Goal: Task Accomplishment & Management: Manage account settings

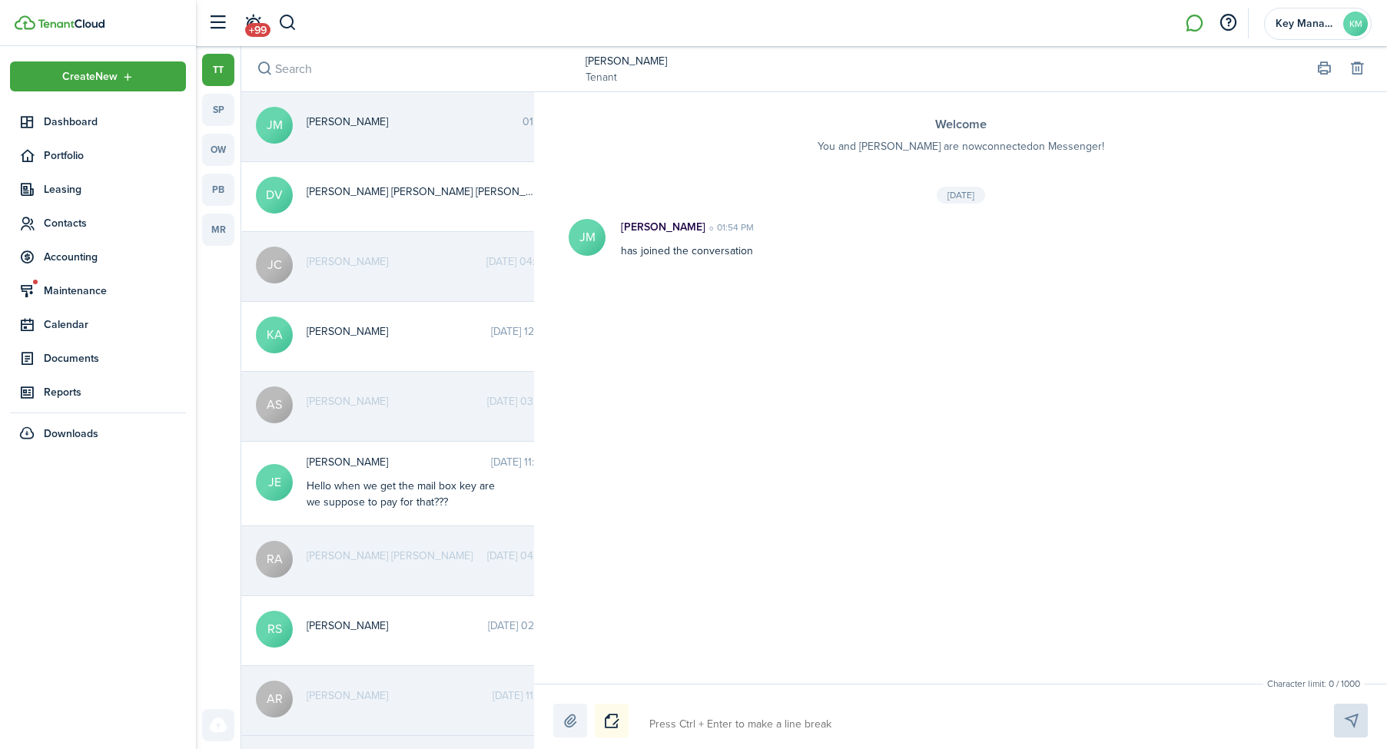
click at [291, 38] on header-control-items "+99" at bounding box center [249, 23] width 98 height 39
click at [288, 31] on button "button" at bounding box center [287, 23] width 19 height 26
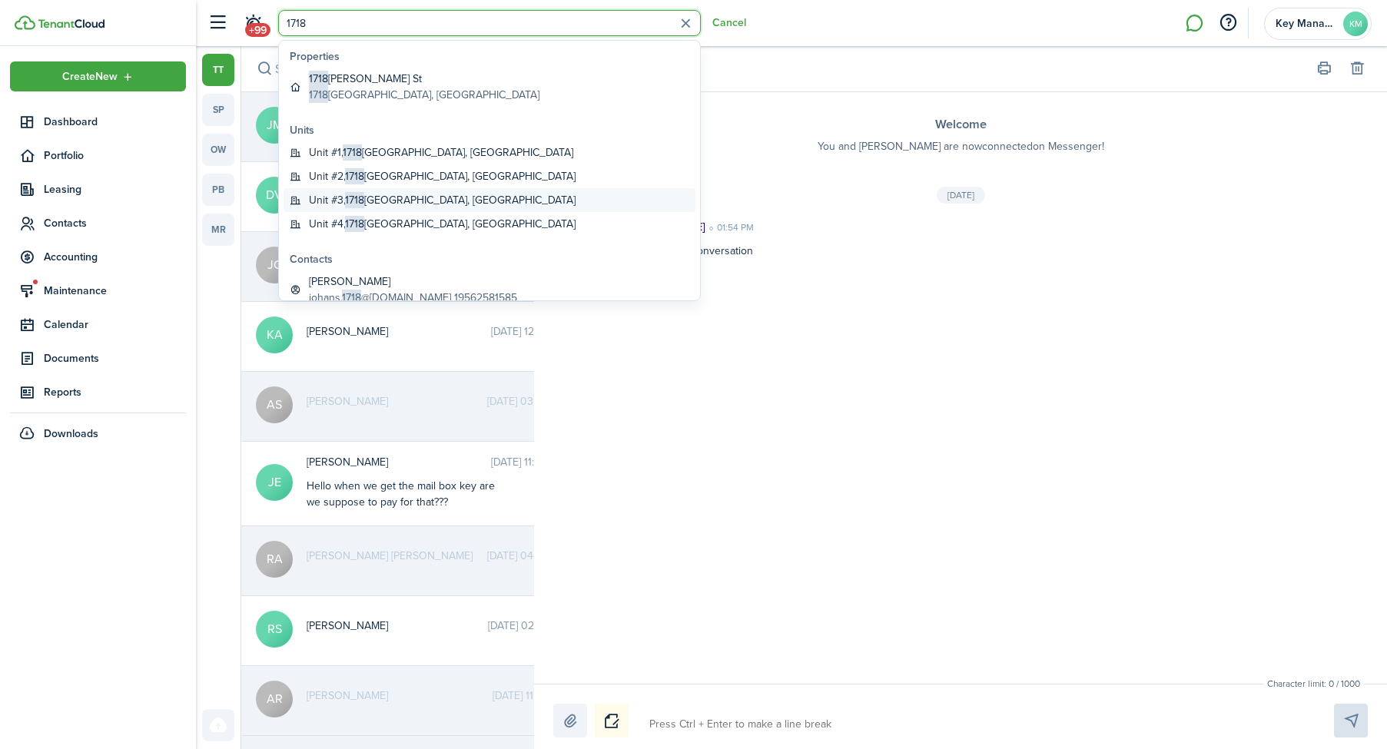
type input "1718"
click at [357, 197] on span "1718" at bounding box center [354, 200] width 19 height 16
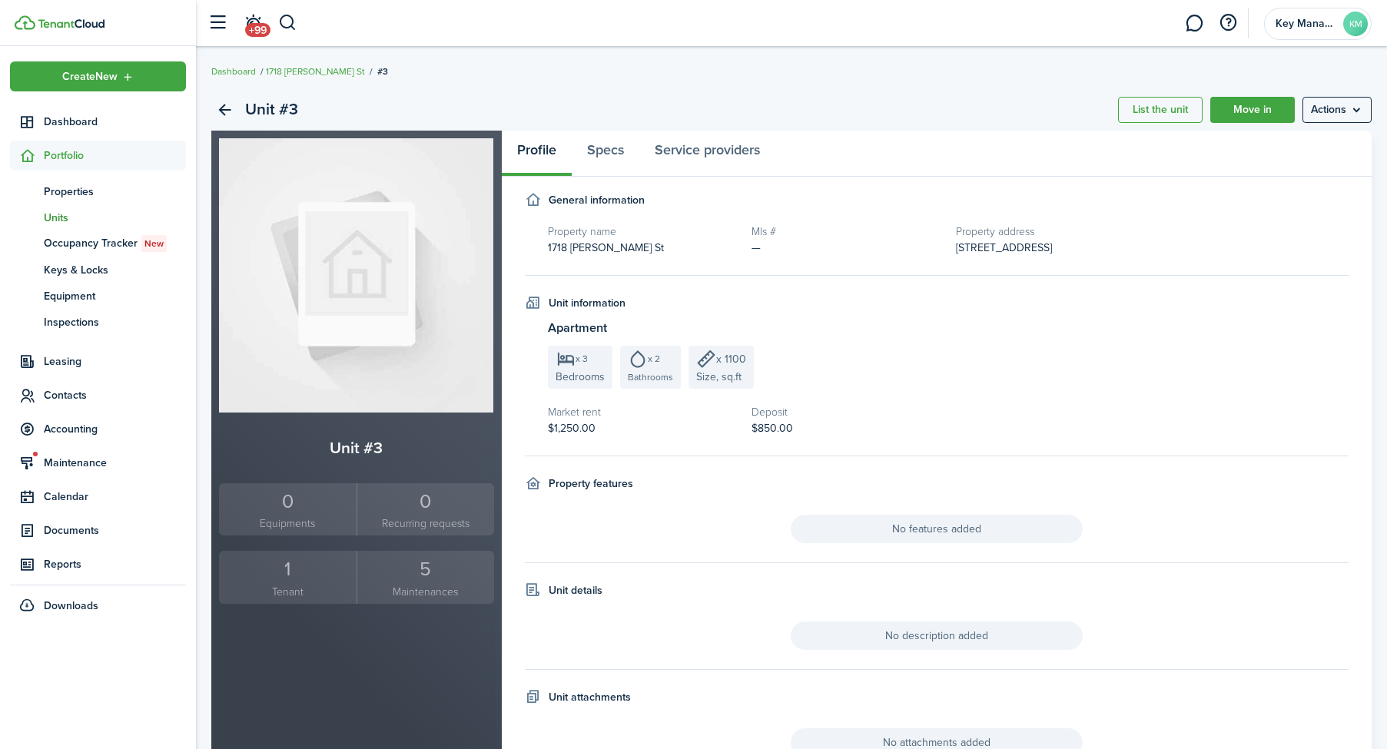
click at [281, 593] on small "Tenant" at bounding box center [288, 592] width 130 height 16
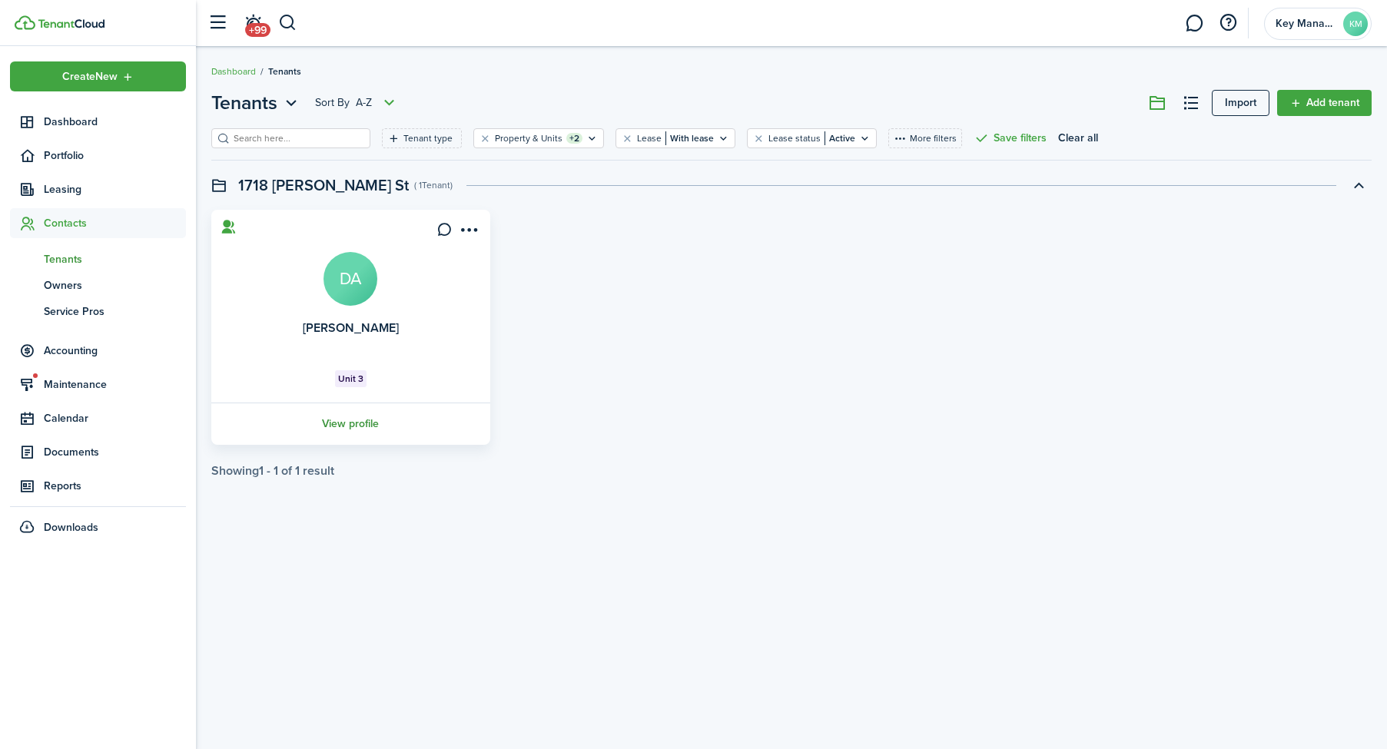
click at [357, 433] on link "View profile" at bounding box center [351, 424] width 284 height 42
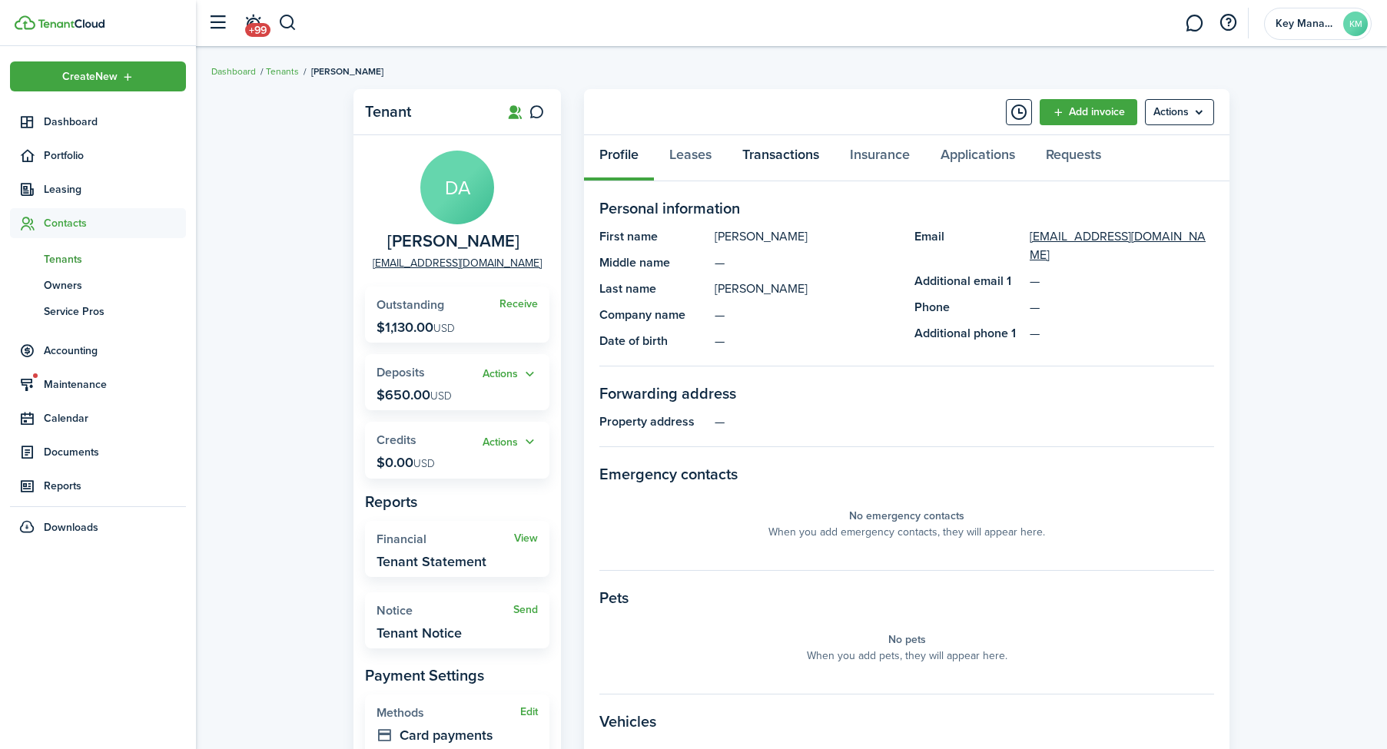
click at [756, 141] on link "Transactions" at bounding box center [781, 158] width 108 height 46
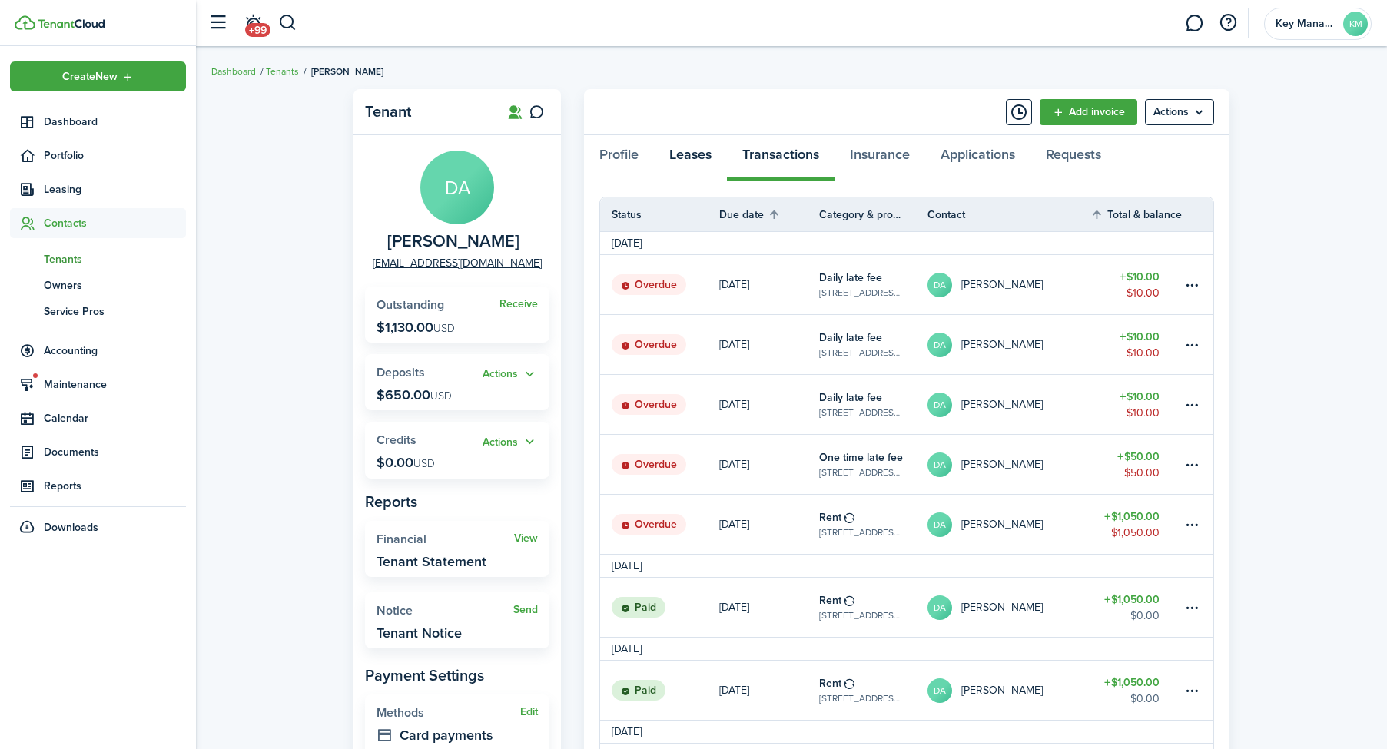
scroll to position [1, 0]
click at [697, 147] on link "Leases" at bounding box center [690, 157] width 73 height 46
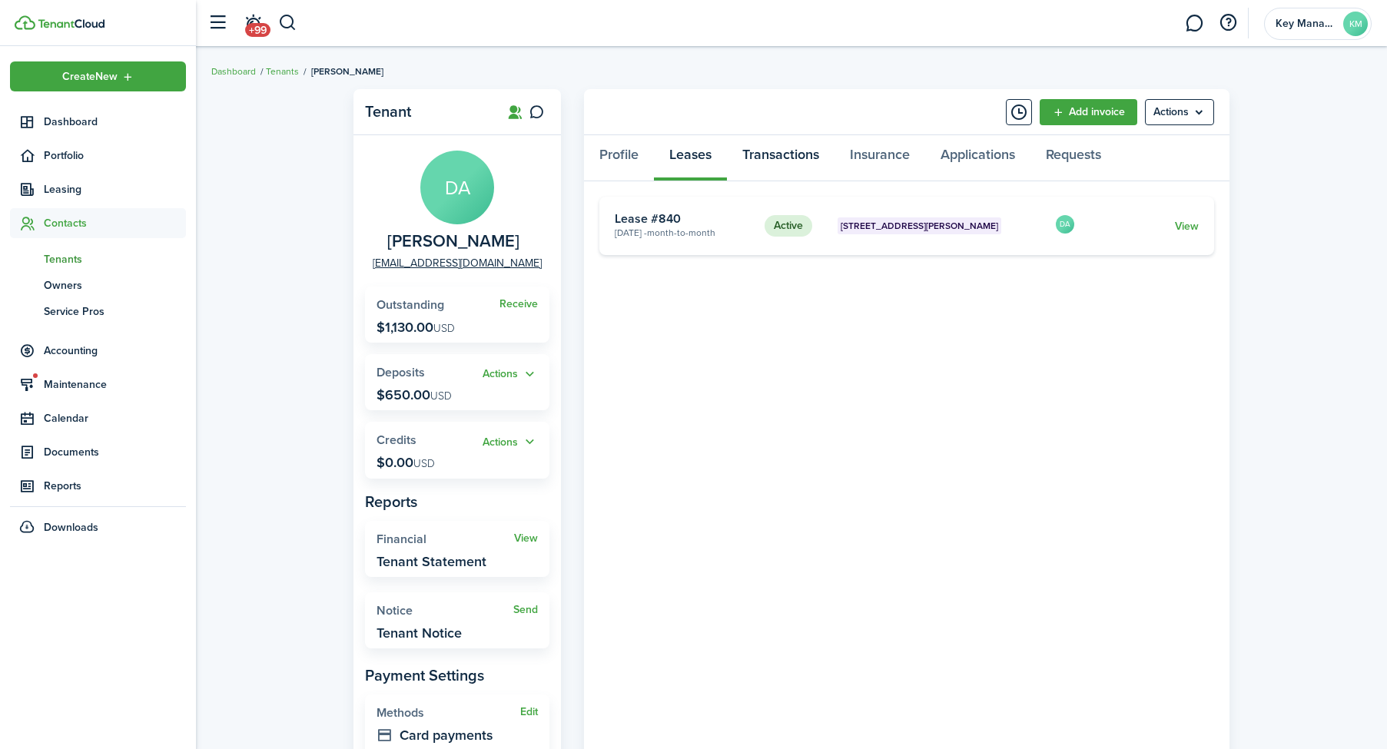
click at [785, 158] on link "Transactions" at bounding box center [781, 158] width 108 height 46
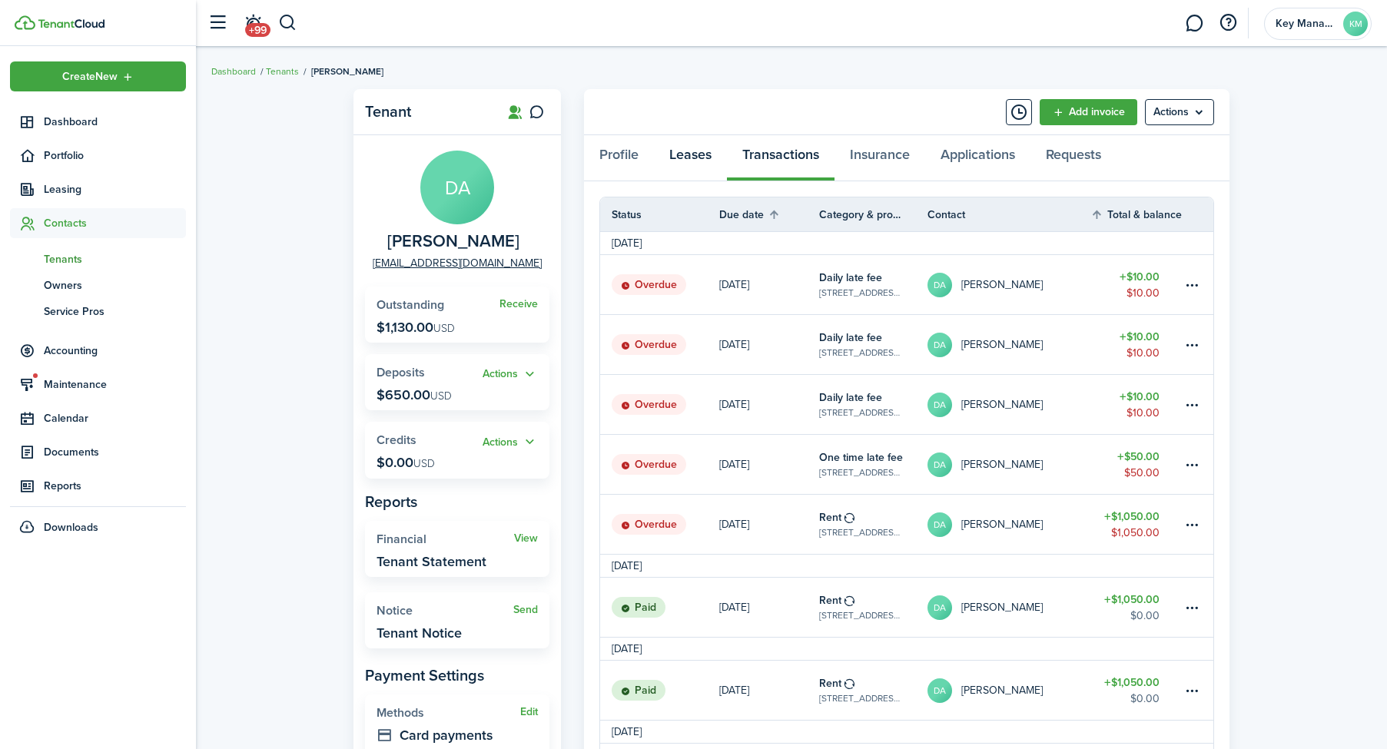
click at [680, 178] on link "Leases" at bounding box center [690, 158] width 73 height 46
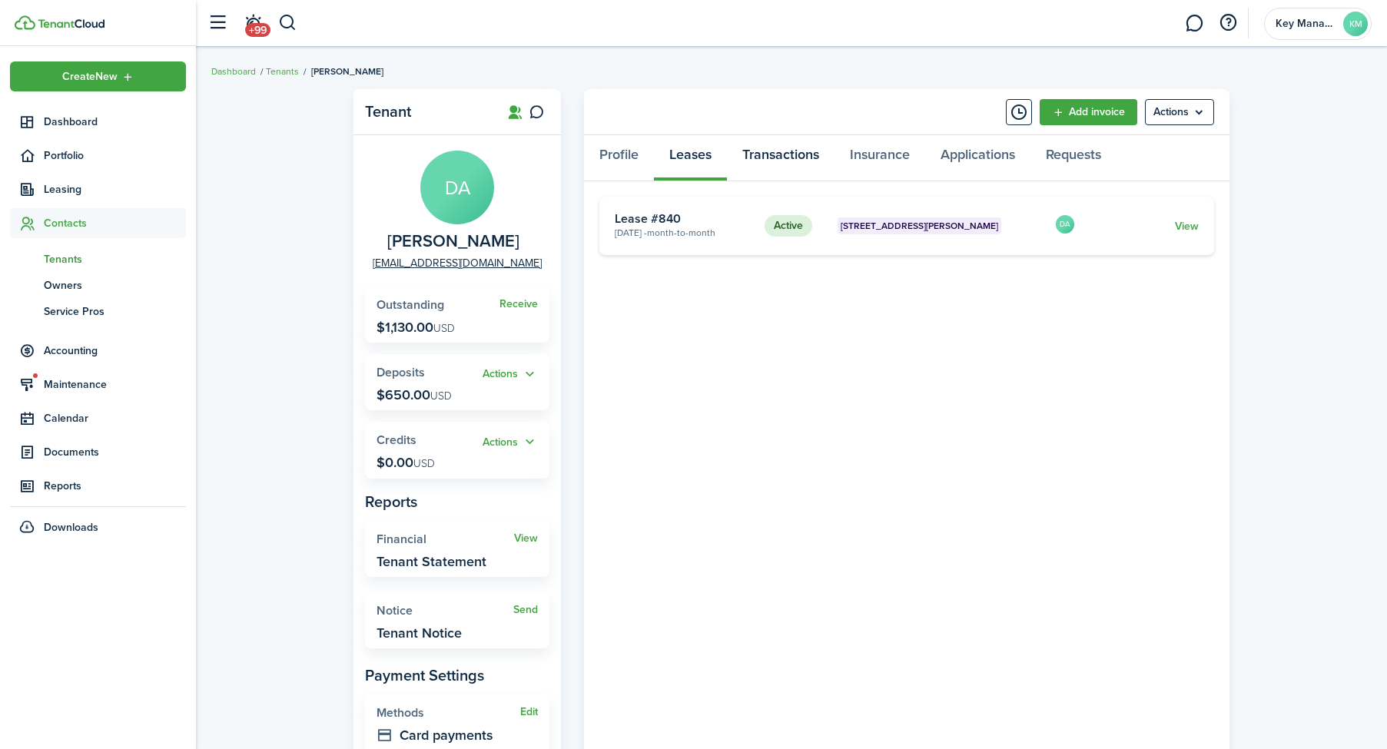
click at [784, 164] on link "Transactions" at bounding box center [781, 158] width 108 height 46
